Goal: Task Accomplishment & Management: Manage account settings

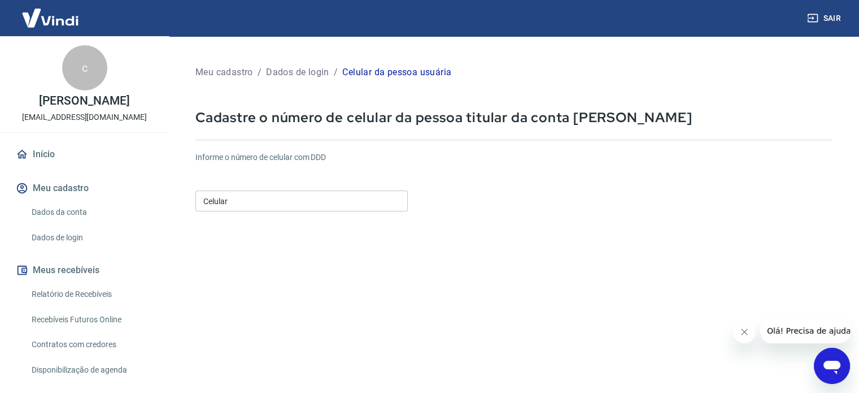
click at [304, 201] on input "Celular" at bounding box center [302, 200] width 212 height 21
type input "(11) 97252-6916"
click at [353, 291] on form "Informe o número de celular com DDD Celular (11) 97252-6916 Celular Continuar C…" at bounding box center [514, 307] width 637 height 331
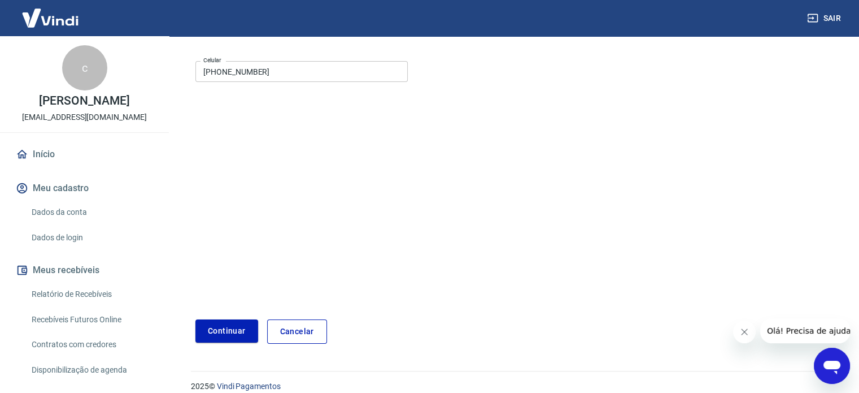
scroll to position [142, 0]
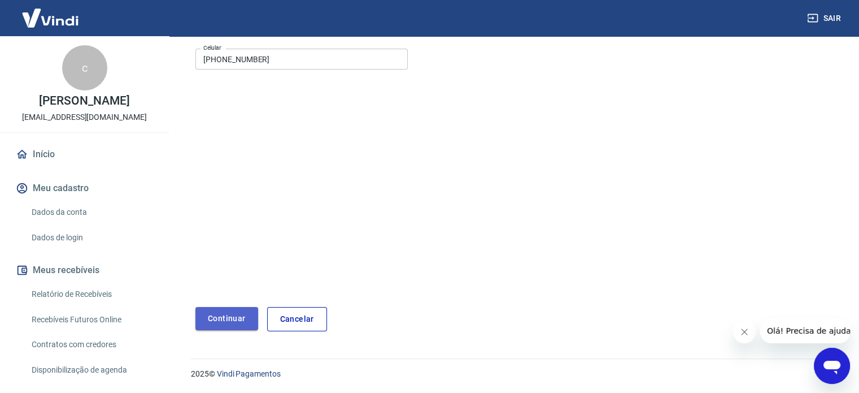
click at [205, 327] on button "Continuar" at bounding box center [227, 318] width 63 height 23
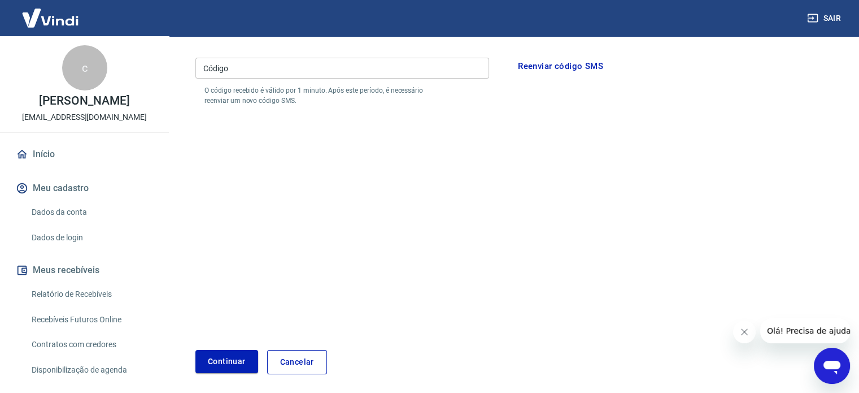
click at [205, 327] on form "Por favor, informe o código enviado por SMS para o número de celular informado …" at bounding box center [514, 189] width 637 height 369
click at [245, 70] on input "Código" at bounding box center [343, 68] width 294 height 21
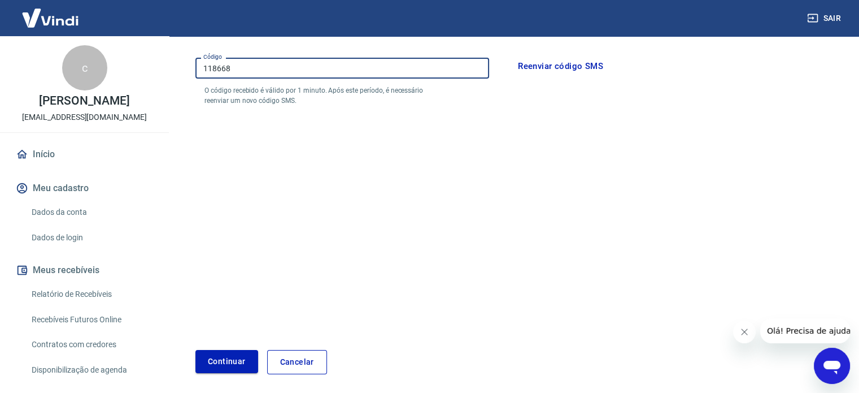
type input "118668"
click at [231, 363] on button "Continuar" at bounding box center [227, 361] width 63 height 23
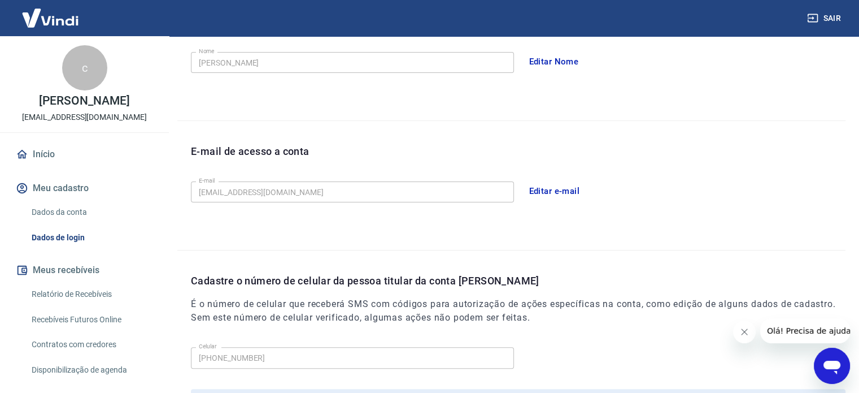
scroll to position [226, 0]
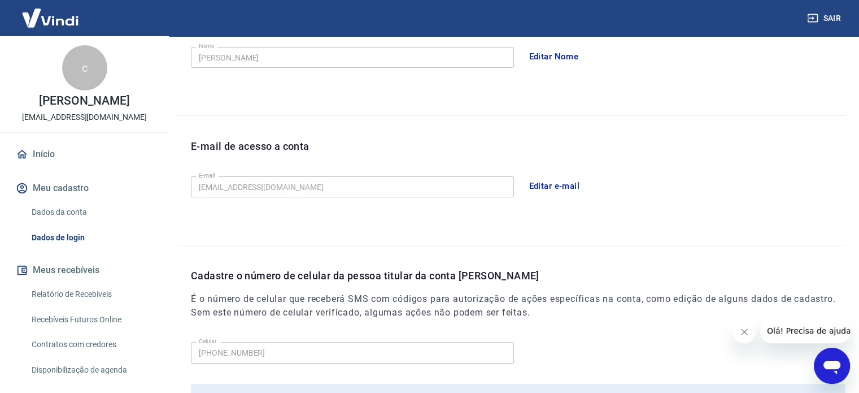
click at [551, 183] on button "Editar e-mail" at bounding box center [554, 186] width 63 height 24
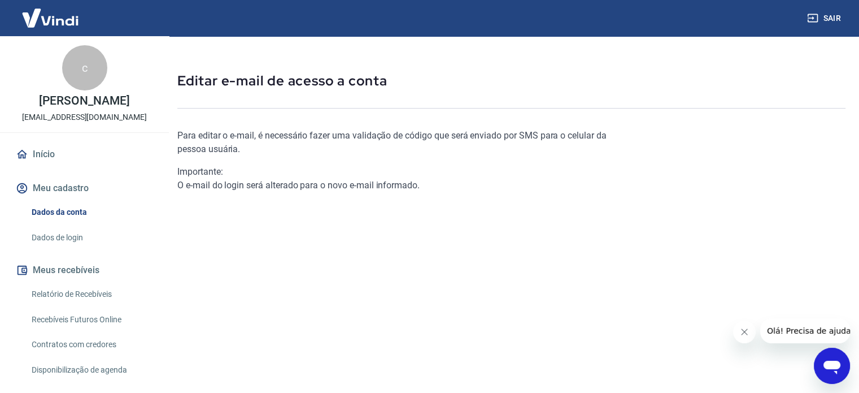
scroll to position [25, 0]
